Goal: Transaction & Acquisition: Purchase product/service

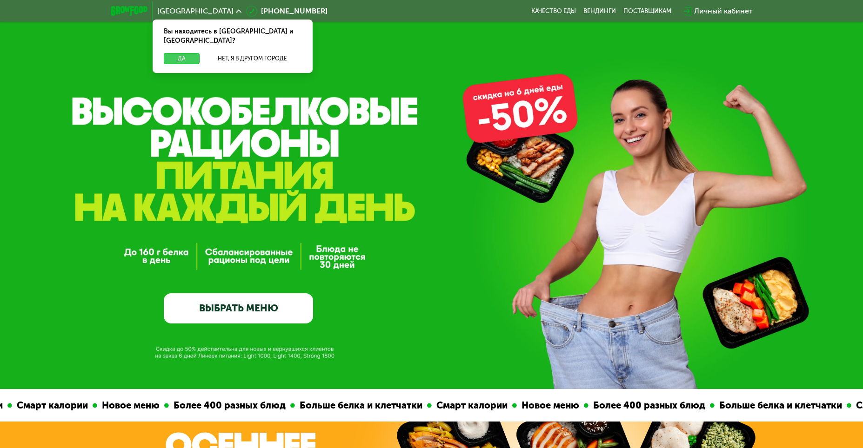
click at [178, 53] on button "Да" at bounding box center [182, 58] width 36 height 11
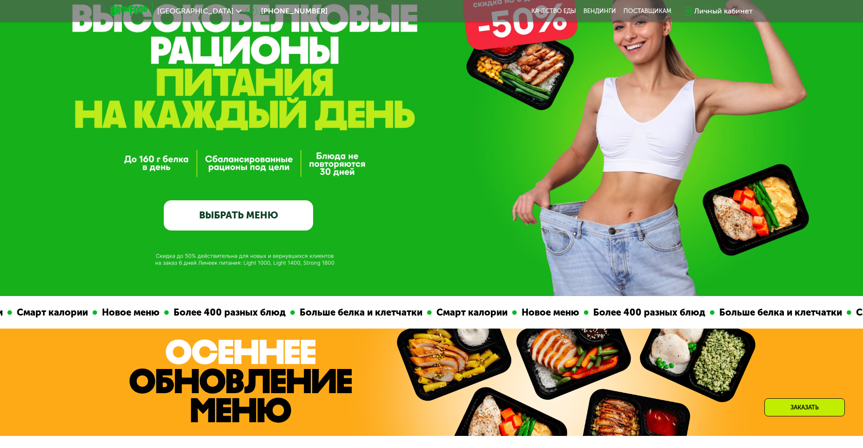
click at [223, 209] on link "ВЫБРАТЬ МЕНЮ" at bounding box center [238, 215] width 149 height 30
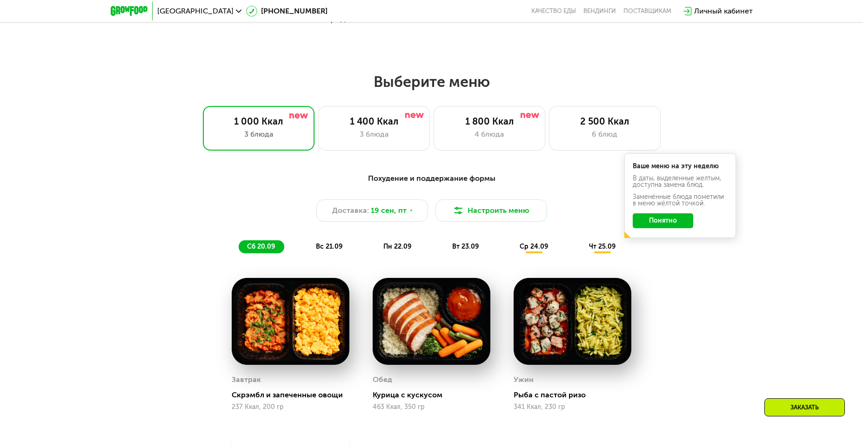
scroll to position [752, 0]
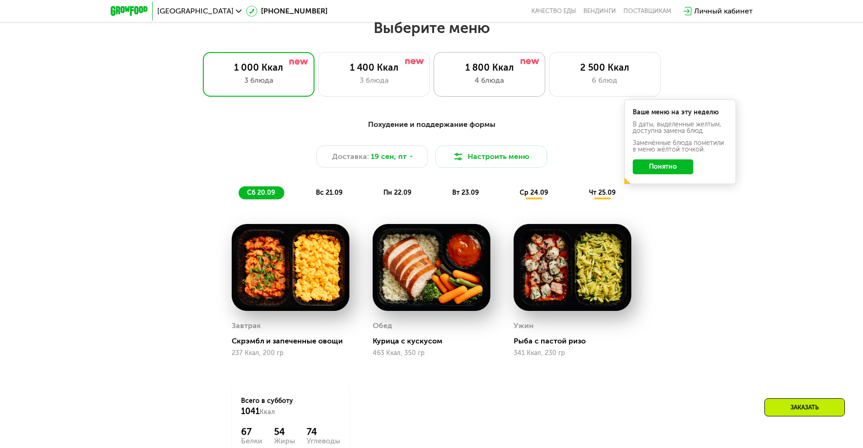
click at [492, 86] on div "4 блюда" at bounding box center [489, 80] width 92 height 11
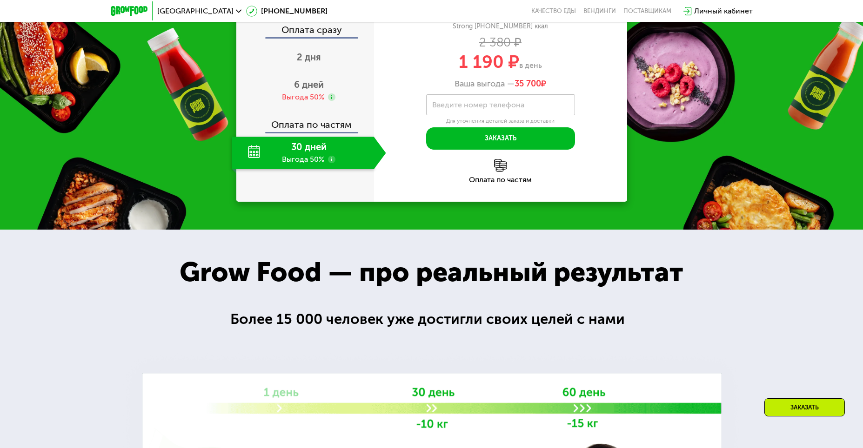
scroll to position [1310, 0]
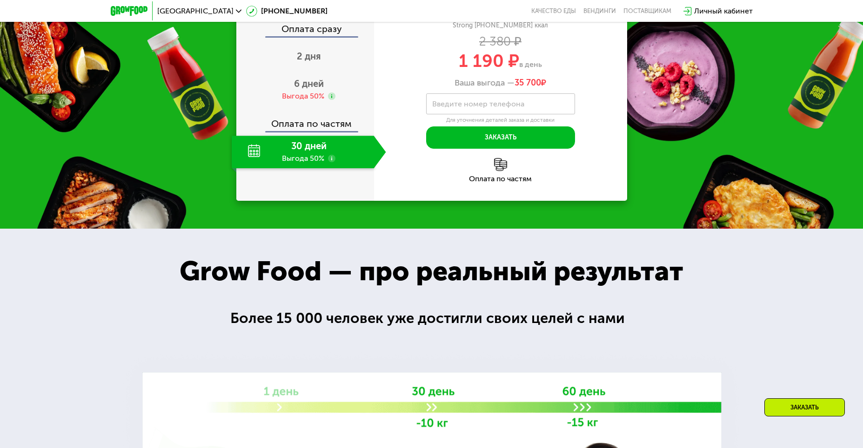
click at [267, 168] on div "30 дней Выгода 50%" at bounding box center [303, 152] width 142 height 33
click at [358, 168] on div "30 дней Выгода 50%" at bounding box center [303, 152] width 142 height 33
drag, startPoint x: 340, startPoint y: 188, endPoint x: 341, endPoint y: 152, distance: 36.3
click at [341, 152] on div "Оплата сразу 2 дня 6 дней Выгода 50% Оплата по частям 30 дней Выгода 50%" at bounding box center [305, 96] width 138 height 144
click at [337, 201] on div "Оплата сразу 2 дня 6 дней Выгода 50% Оплата по частям 30 дней Выгода 50%" at bounding box center [305, 96] width 138 height 209
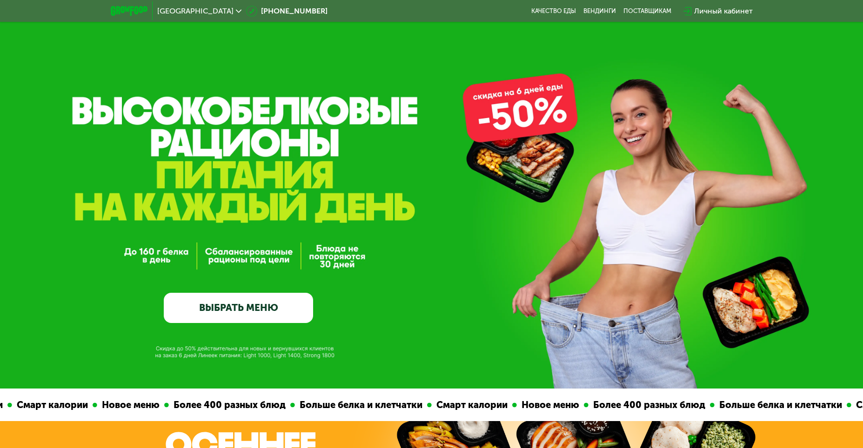
scroll to position [0, 0]
click at [231, 311] on link "ВЫБРАТЬ МЕНЮ" at bounding box center [238, 309] width 149 height 30
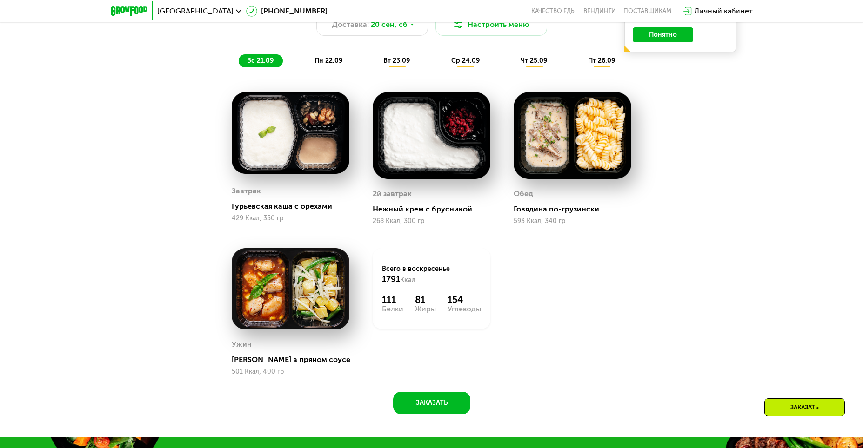
scroll to position [605, 0]
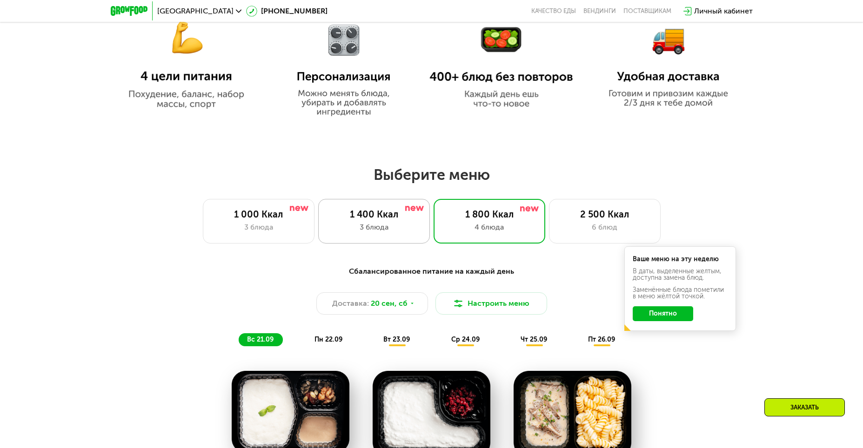
click at [390, 225] on div "3 блюда" at bounding box center [374, 227] width 92 height 11
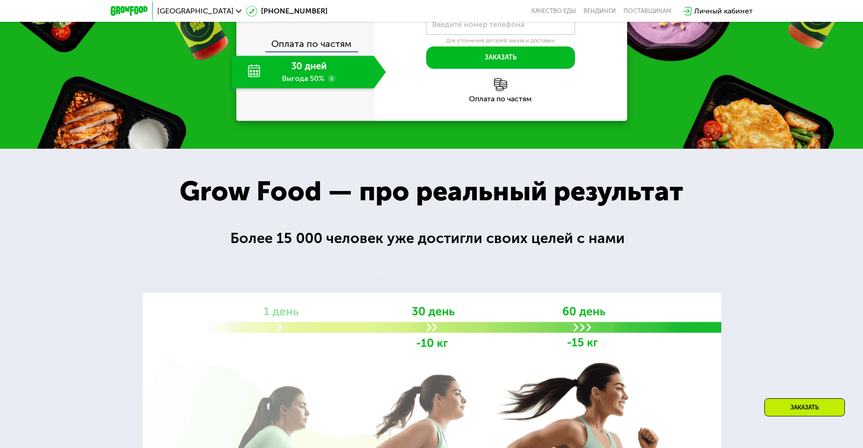
scroll to position [1349, 0]
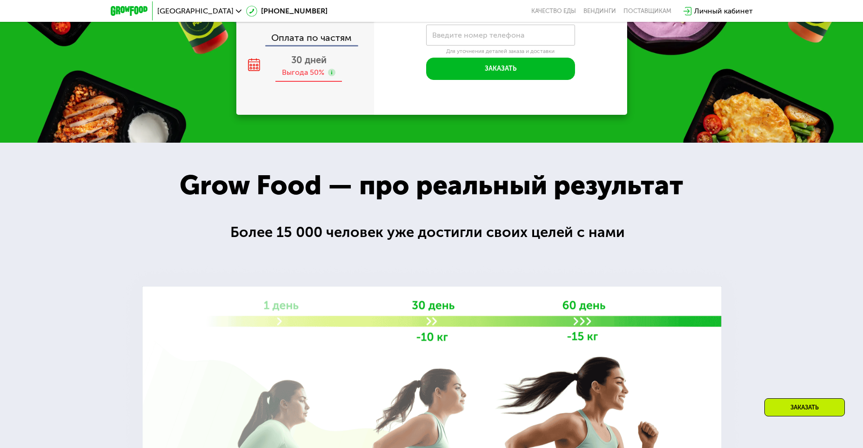
click at [310, 82] on div "30 дней Выгода 50%" at bounding box center [309, 66] width 154 height 33
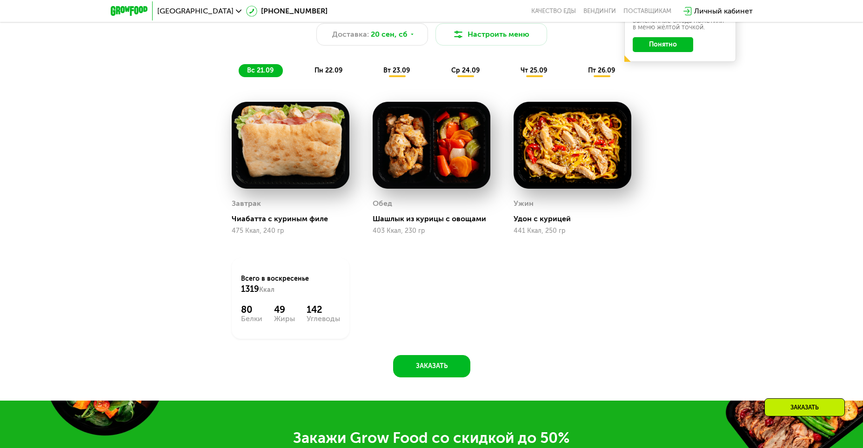
scroll to position [744, 0]
